Goal: Task Accomplishment & Management: Use online tool/utility

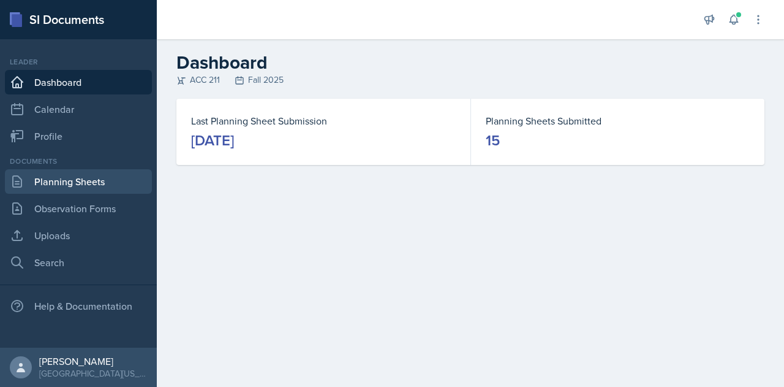
click at [112, 180] on link "Planning Sheets" at bounding box center [78, 181] width 147 height 25
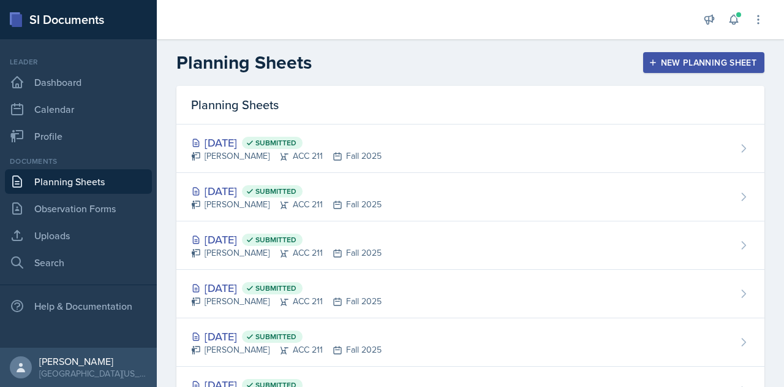
click at [666, 53] on button "New Planning Sheet" at bounding box center [703, 62] width 121 height 21
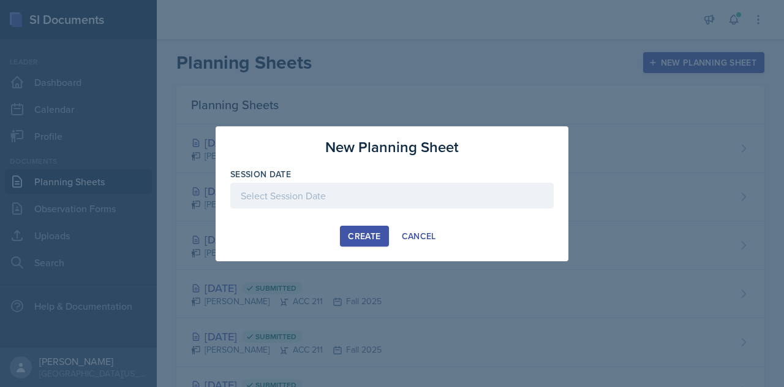
click at [361, 197] on div at bounding box center [392, 196] width 324 height 26
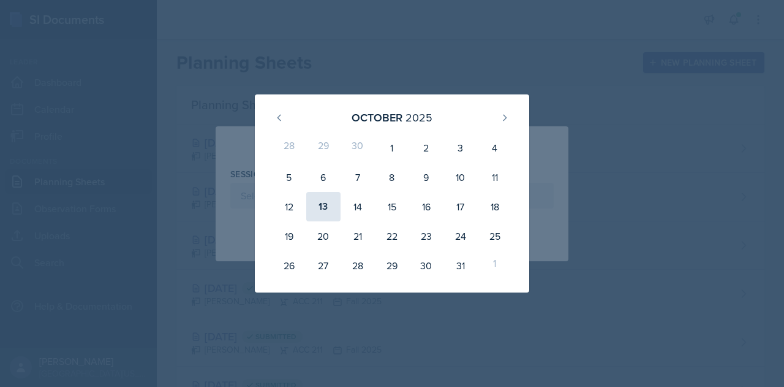
click at [325, 210] on div "13" at bounding box center [323, 206] width 34 height 29
type input "[DATE]"
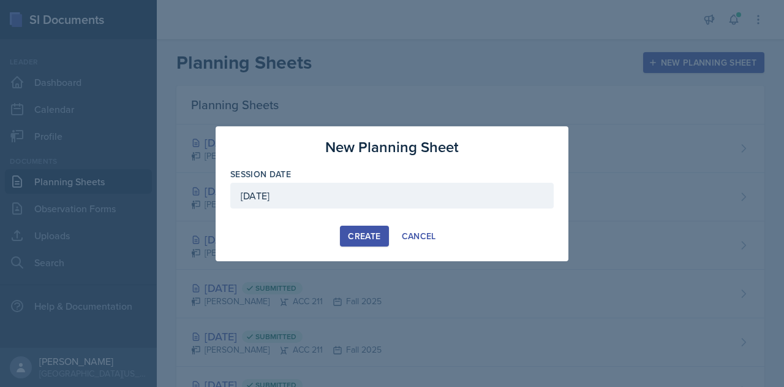
click at [357, 227] on button "Create" at bounding box center [364, 235] width 48 height 21
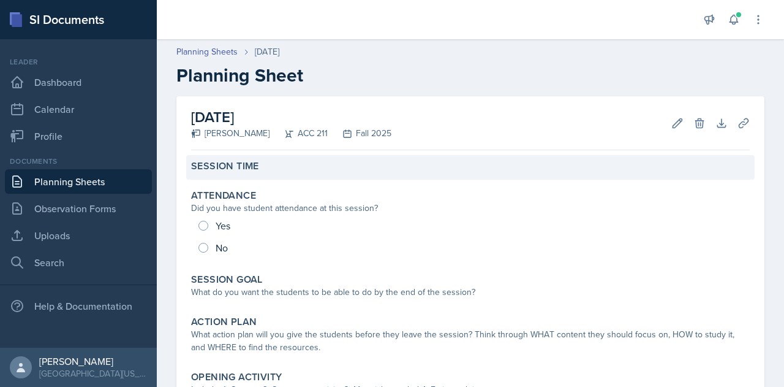
click at [377, 166] on div "Session Time" at bounding box center [470, 166] width 559 height 12
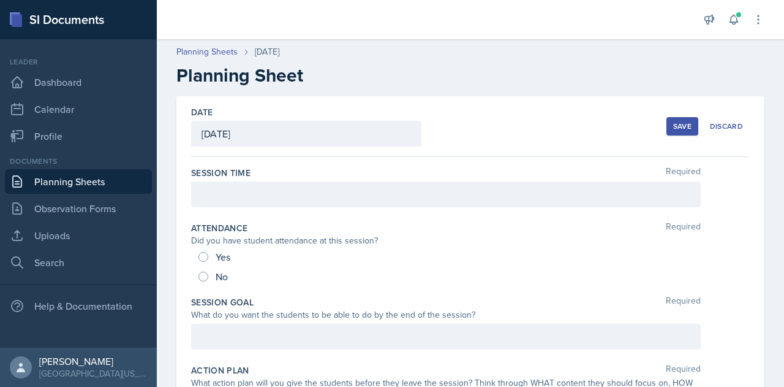
click at [355, 192] on div at bounding box center [446, 194] width 510 height 26
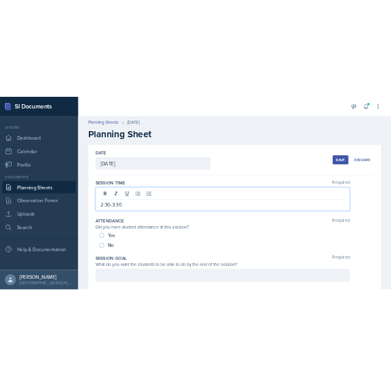
scroll to position [184, 0]
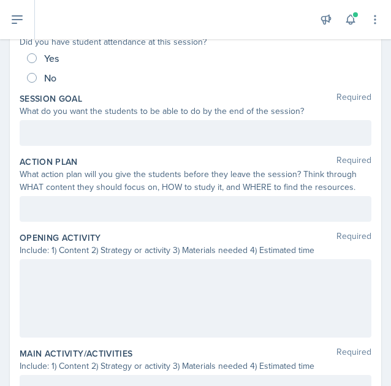
click at [131, 143] on div at bounding box center [196, 133] width 352 height 26
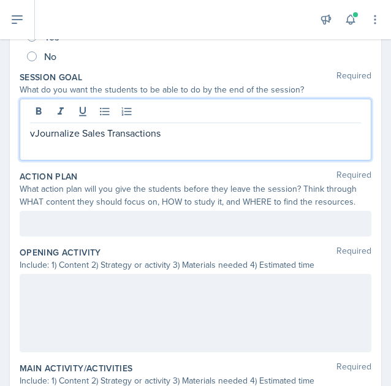
click at [94, 183] on div "What action plan will you give the students before they leave the session? Thin…" at bounding box center [196, 196] width 352 height 26
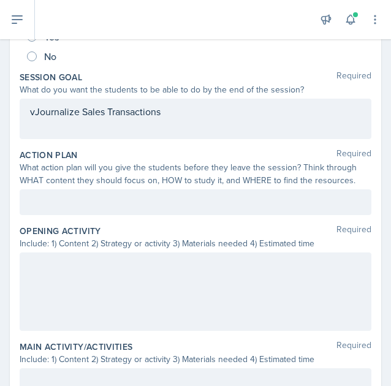
click at [91, 208] on div at bounding box center [196, 202] width 352 height 26
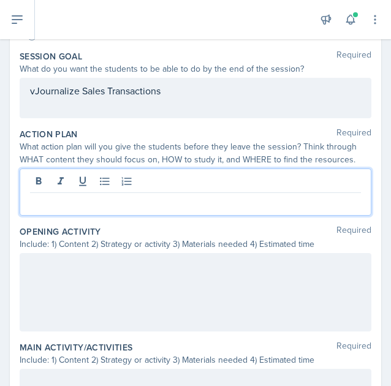
paste div
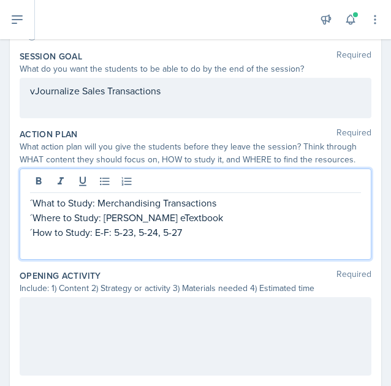
click at [51, 248] on p at bounding box center [195, 247] width 331 height 15
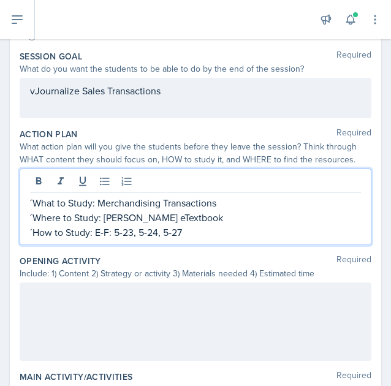
click at [34, 230] on p "´How to Study: E-F: 5-23, 5-24, 5-27" at bounding box center [195, 232] width 331 height 15
click at [31, 213] on p "´Where to Study: [PERSON_NAME] eTextbook" at bounding box center [195, 217] width 331 height 15
click at [32, 197] on p "´What to Study: Merchandising Transactions" at bounding box center [195, 202] width 331 height 15
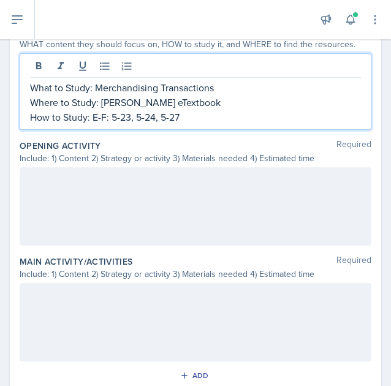
scroll to position [327, 0]
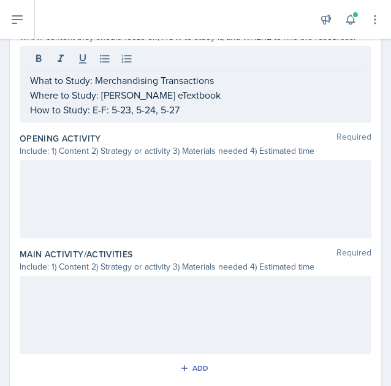
click at [118, 187] on div at bounding box center [196, 199] width 352 height 78
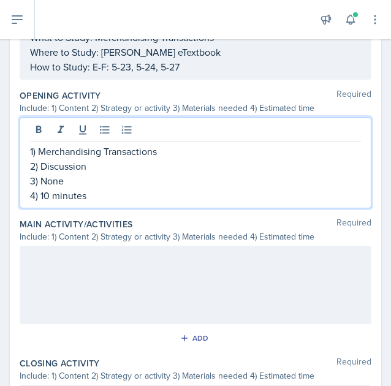
click at [94, 270] on div at bounding box center [196, 285] width 352 height 78
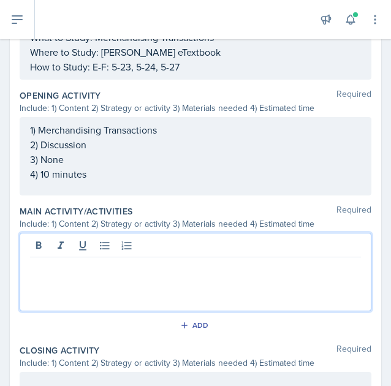
scroll to position [370, 0]
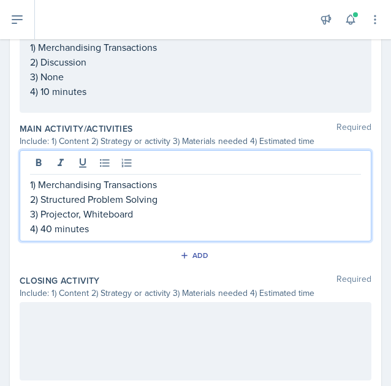
click at [100, 330] on div at bounding box center [196, 341] width 352 height 78
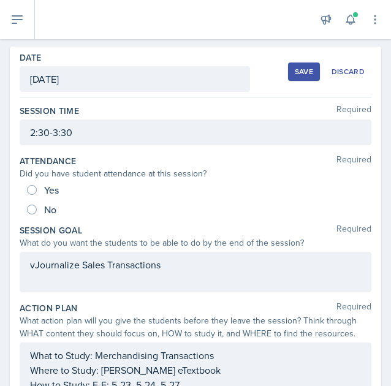
scroll to position [0, 0]
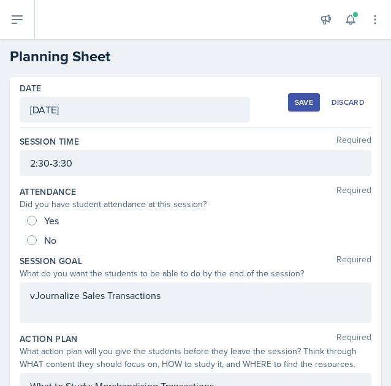
click at [305, 95] on button "Save" at bounding box center [304, 102] width 32 height 18
